Goal: Information Seeking & Learning: Learn about a topic

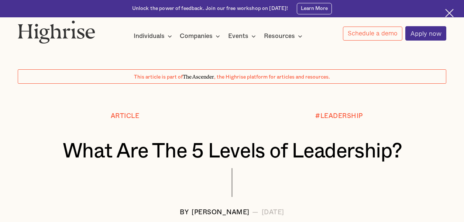
scroll to position [381, 0]
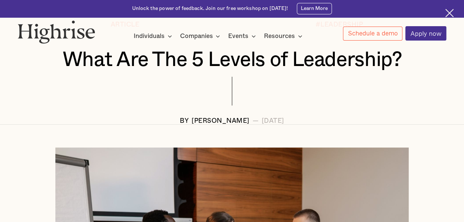
scroll to position [80, 0]
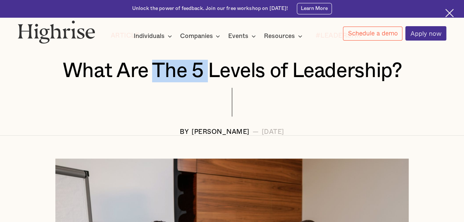
drag, startPoint x: 156, startPoint y: 73, endPoint x: 207, endPoint y: 74, distance: 51.0
click at [207, 74] on h1 "What Are The 5 Levels of Leadership?" at bounding box center [232, 71] width 393 height 23
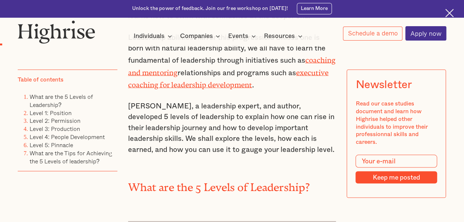
scroll to position [858, 0]
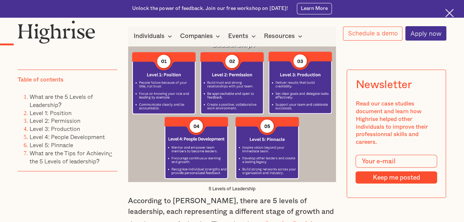
click at [223, 44] on div at bounding box center [232, 44] width 464 height 6
click at [137, 52] on img at bounding box center [232, 105] width 208 height 156
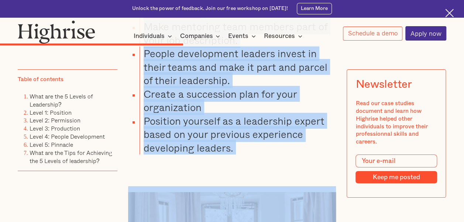
scroll to position [3956, 0]
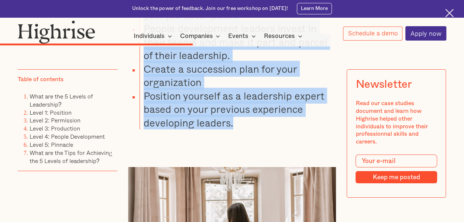
drag, startPoint x: 127, startPoint y: 204, endPoint x: 265, endPoint y: 115, distance: 163.8
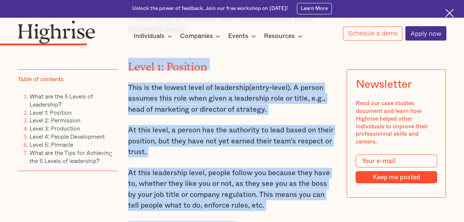
scroll to position [463, 0]
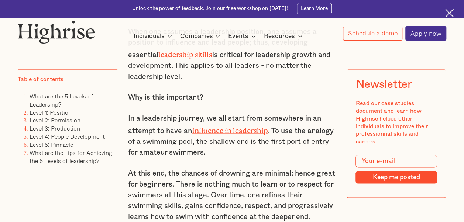
click at [306, 75] on p "When one assumes a leadership position, one assumes a position to influence and…" at bounding box center [232, 55] width 208 height 56
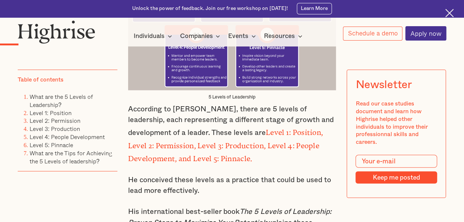
scroll to position [965, 0]
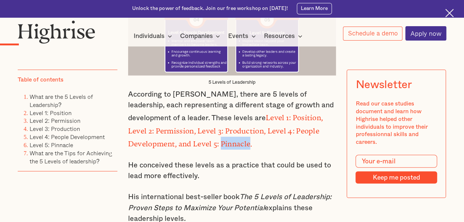
drag, startPoint x: 135, startPoint y: 143, endPoint x: 162, endPoint y: 141, distance: 27.4
click at [162, 141] on strong "Level 1: Position, Level 2: Permission, Level 3: Production, Level 4: People De…" at bounding box center [225, 129] width 195 height 31
copy strong "Pinnacle"
